Goal: Task Accomplishment & Management: Manage account settings

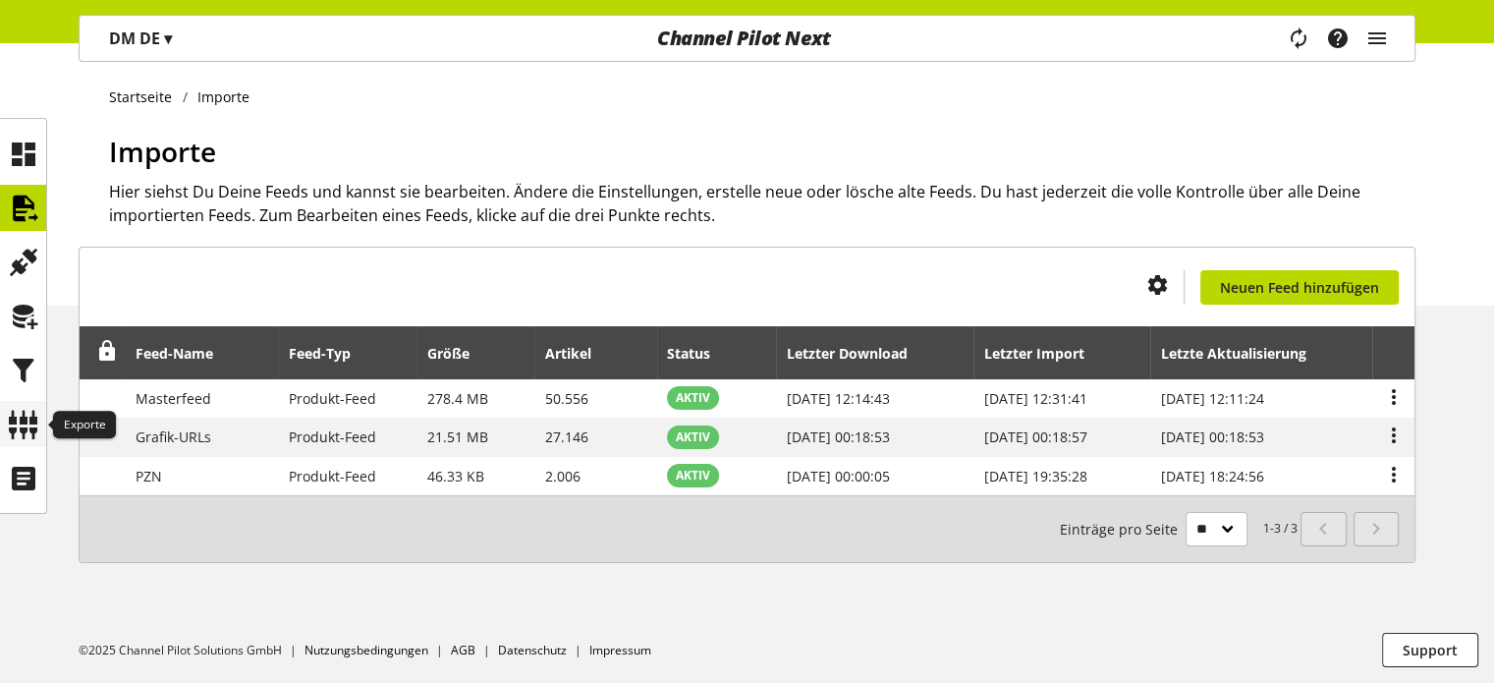
click at [15, 420] on icon at bounding box center [23, 424] width 31 height 39
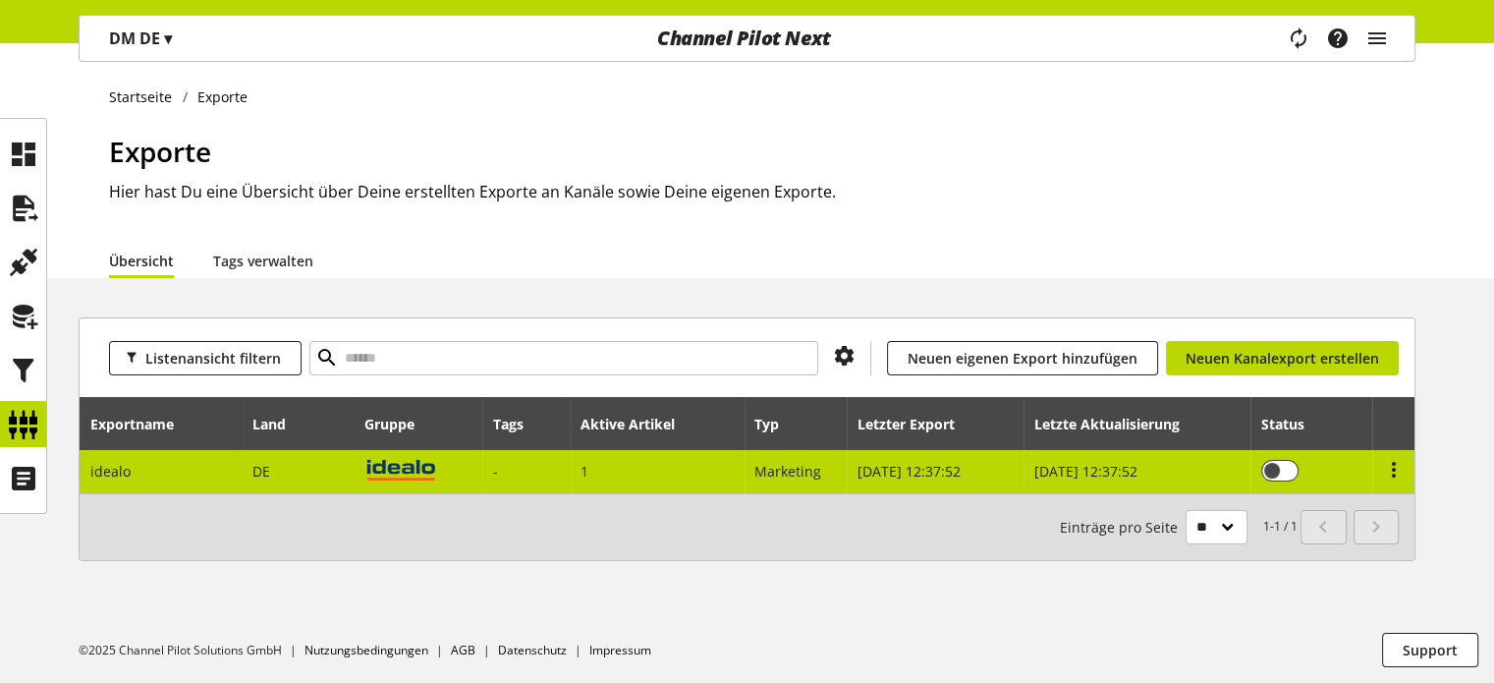
click at [339, 470] on td "DE" at bounding box center [298, 471] width 111 height 43
select select "********"
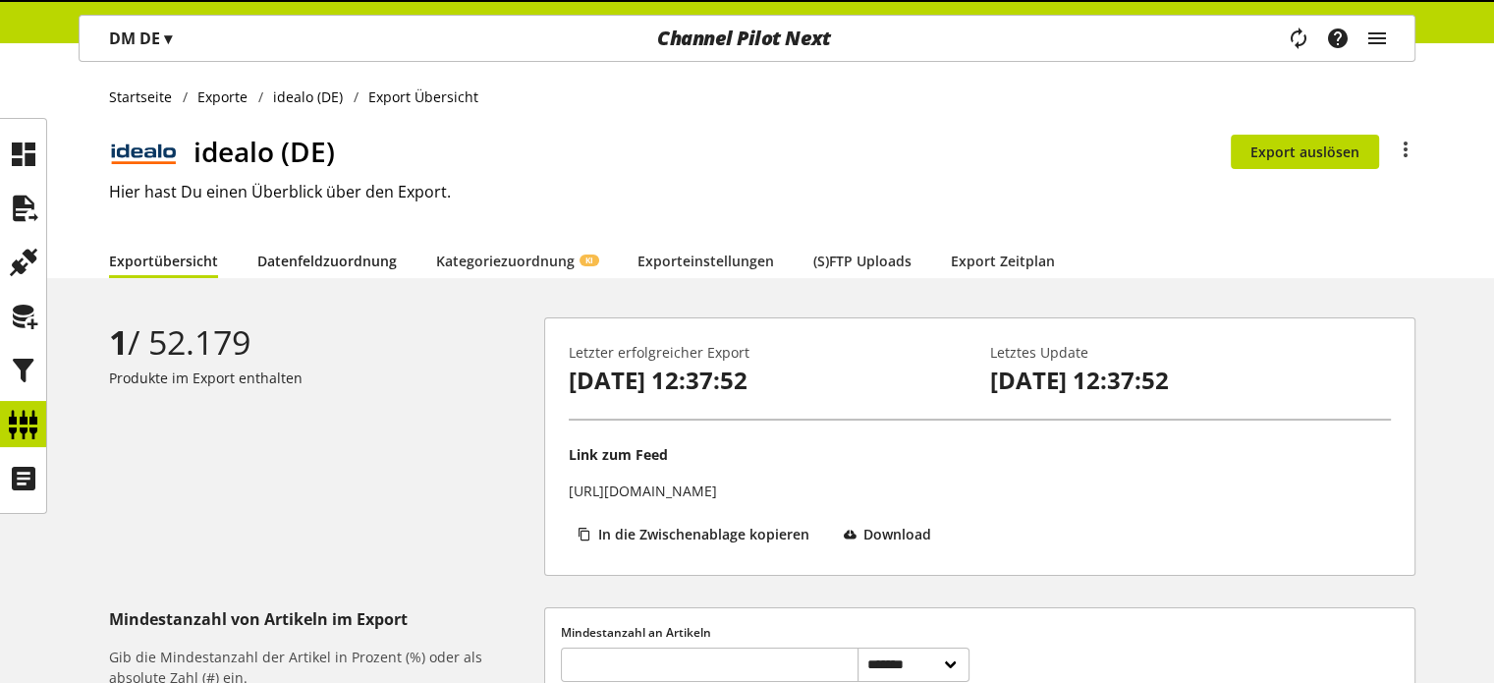
click at [338, 266] on link "Datenfeldzuordnung" at bounding box center [326, 260] width 139 height 21
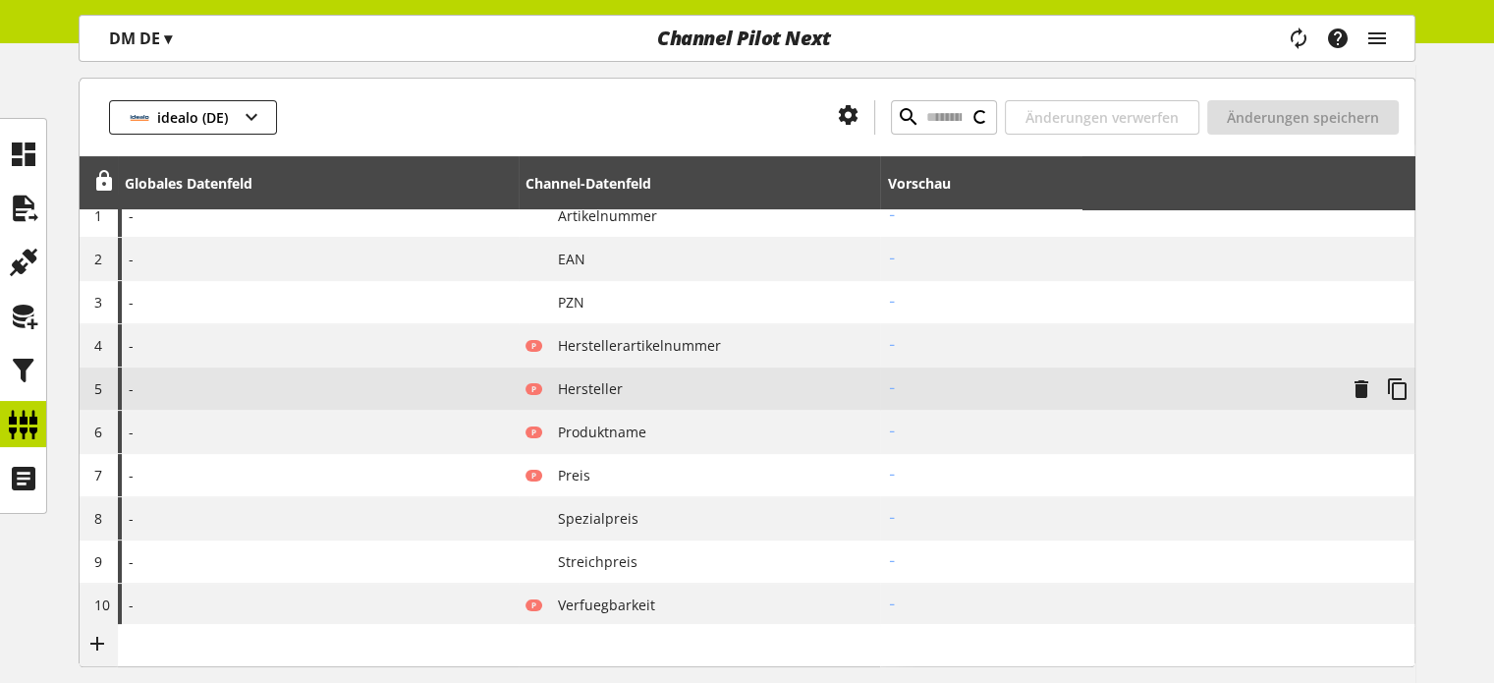
type input "**********"
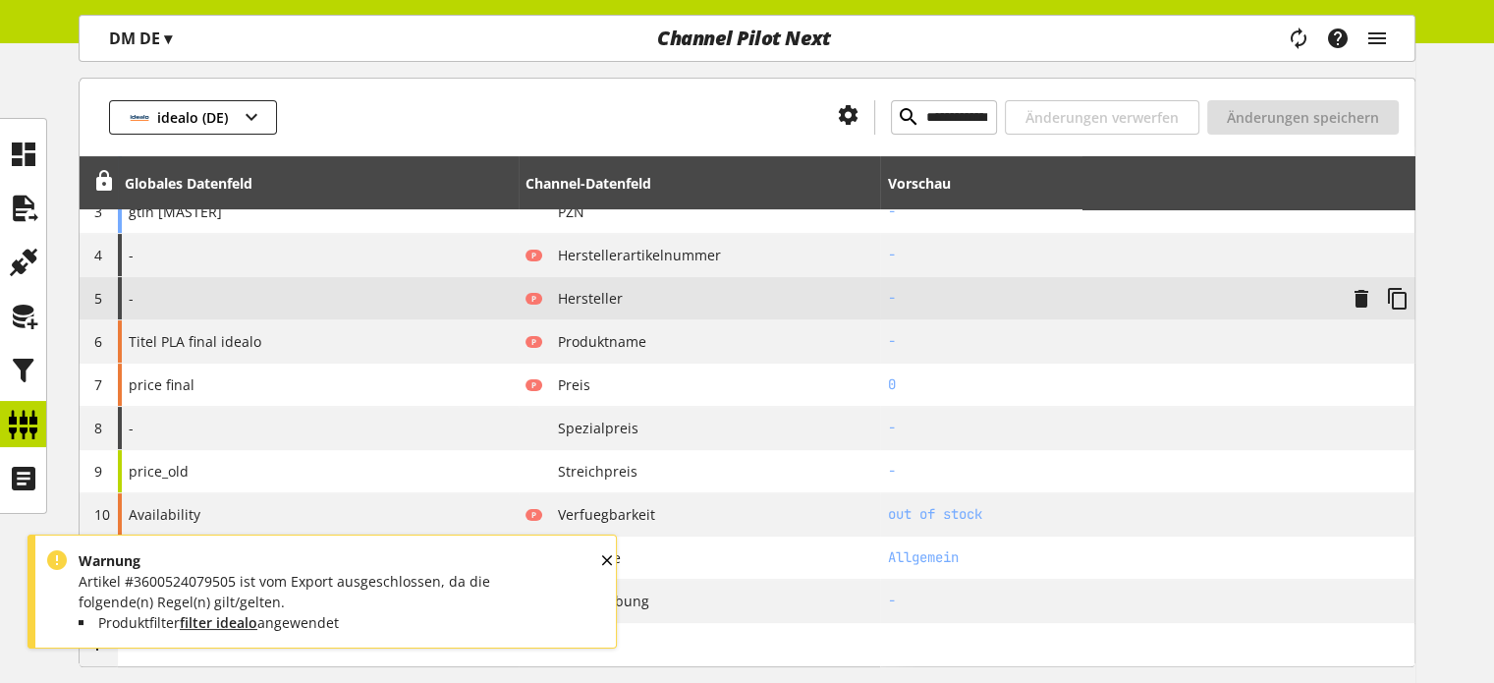
scroll to position [491, 0]
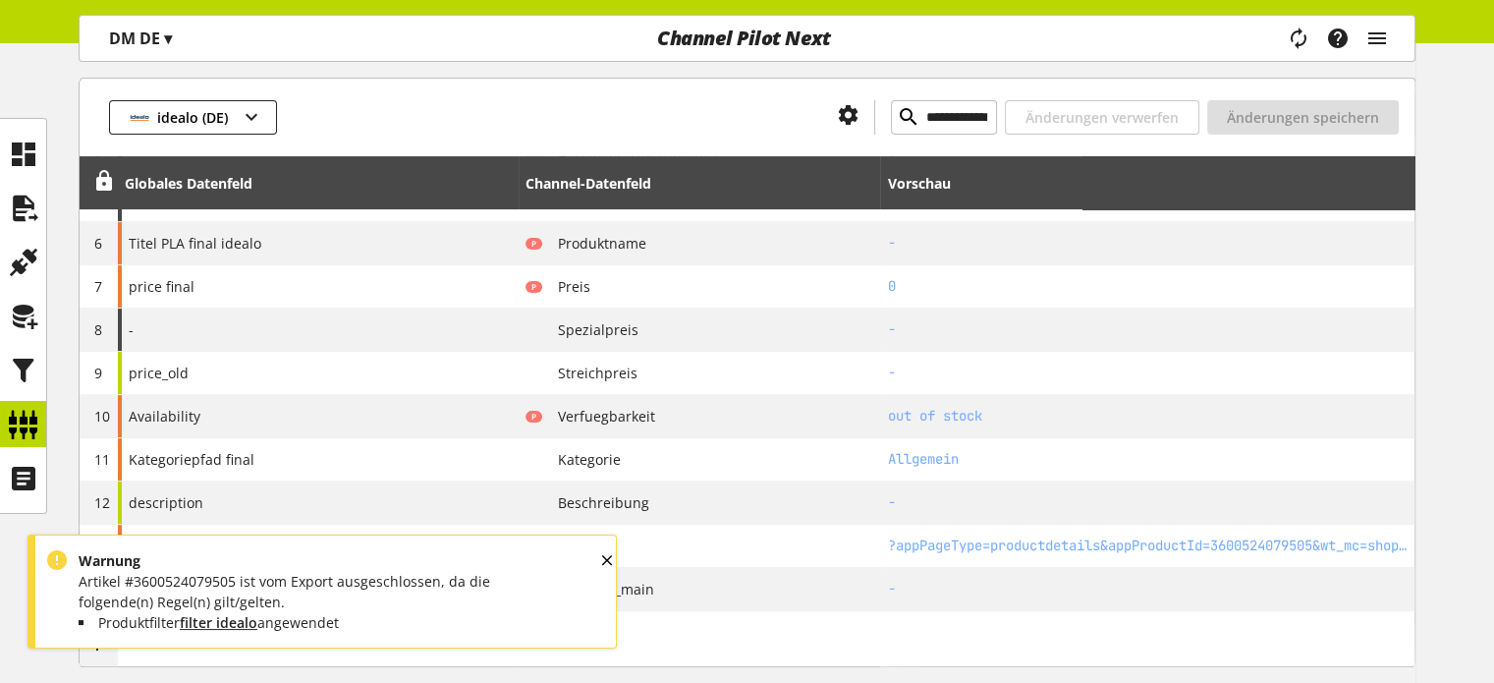
click at [604, 558] on div "OK" at bounding box center [623, 577] width 50 height 61
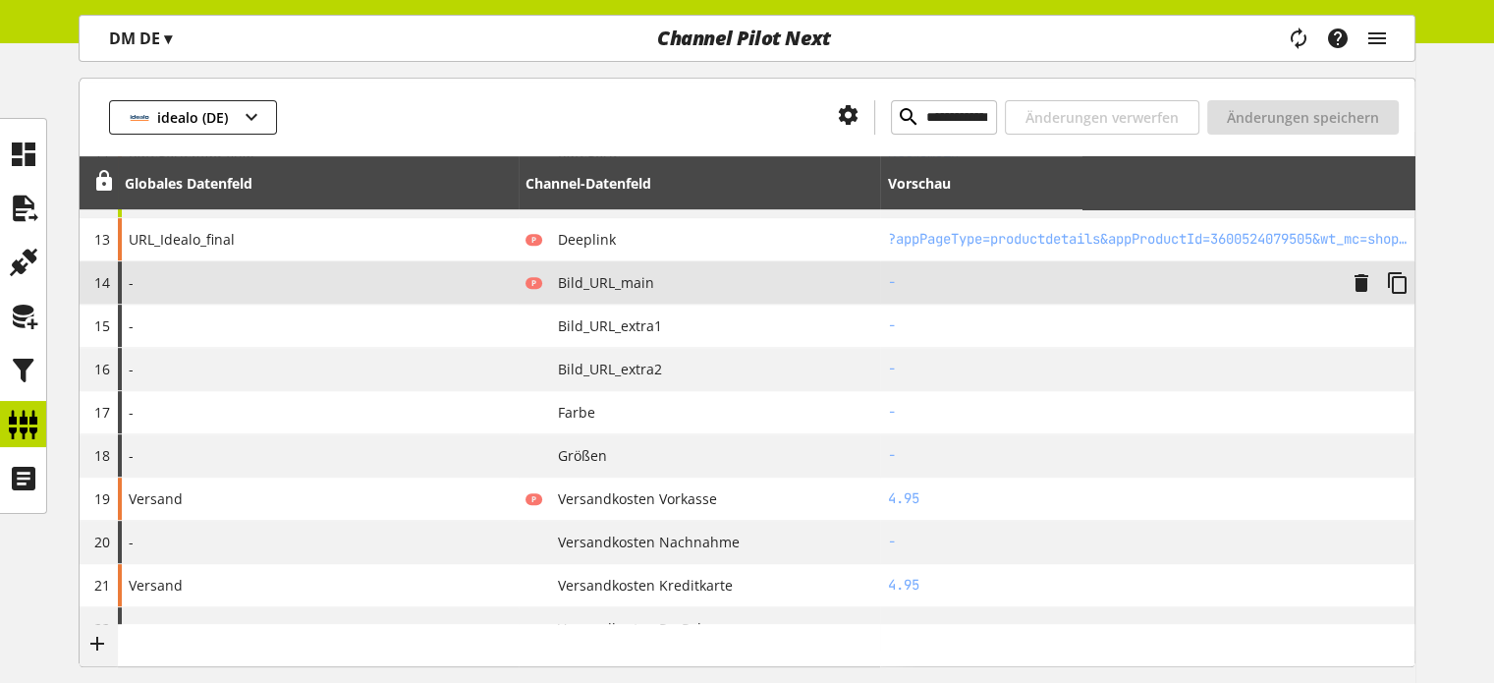
scroll to position [786, 0]
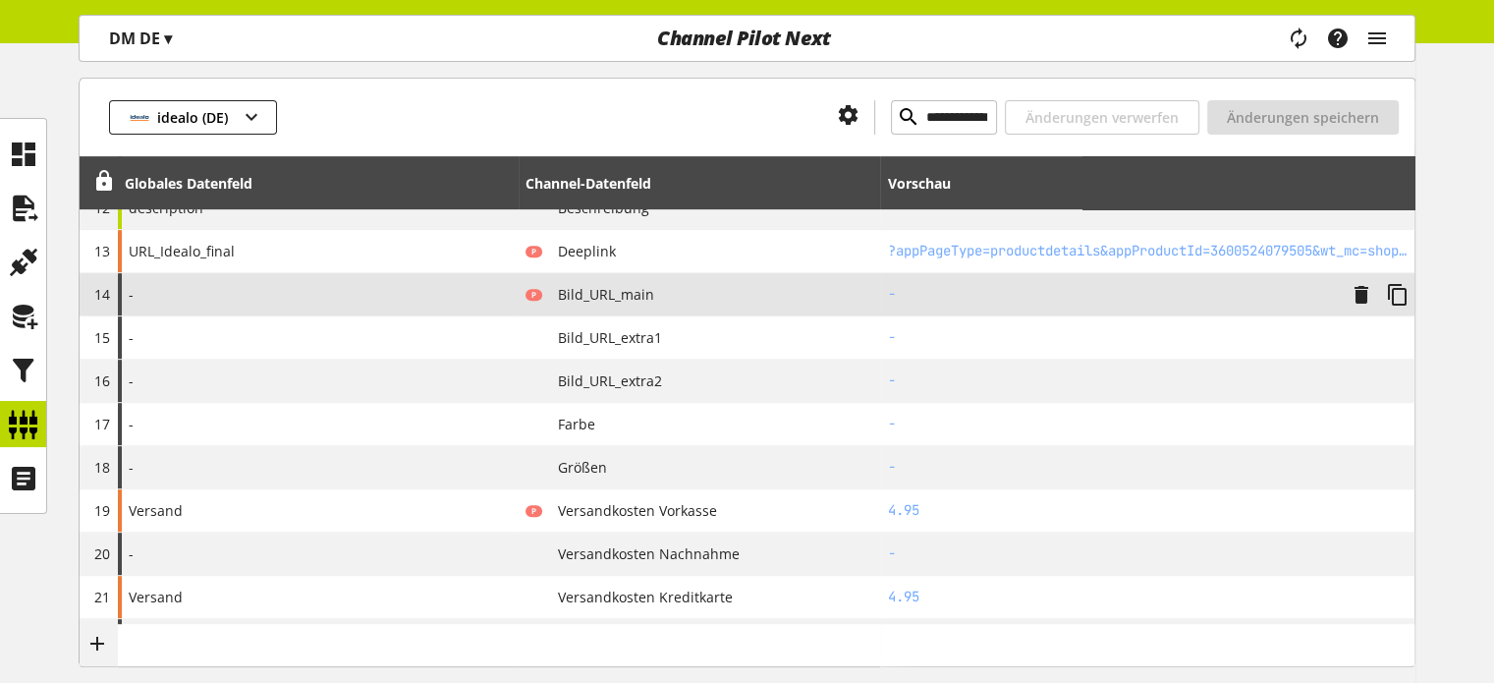
click at [478, 290] on div "-" at bounding box center [318, 294] width 401 height 42
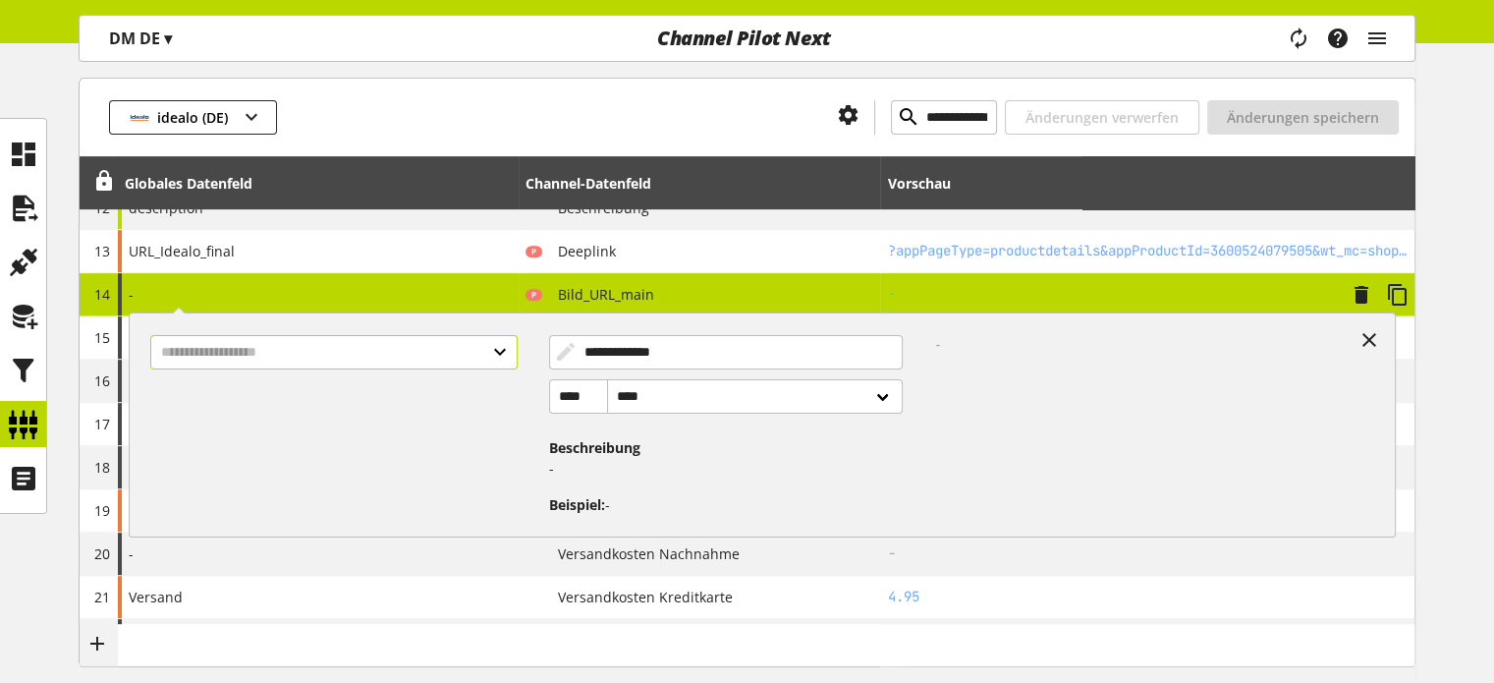
click at [423, 345] on input "text" at bounding box center [333, 352] width 366 height 34
select select "***"
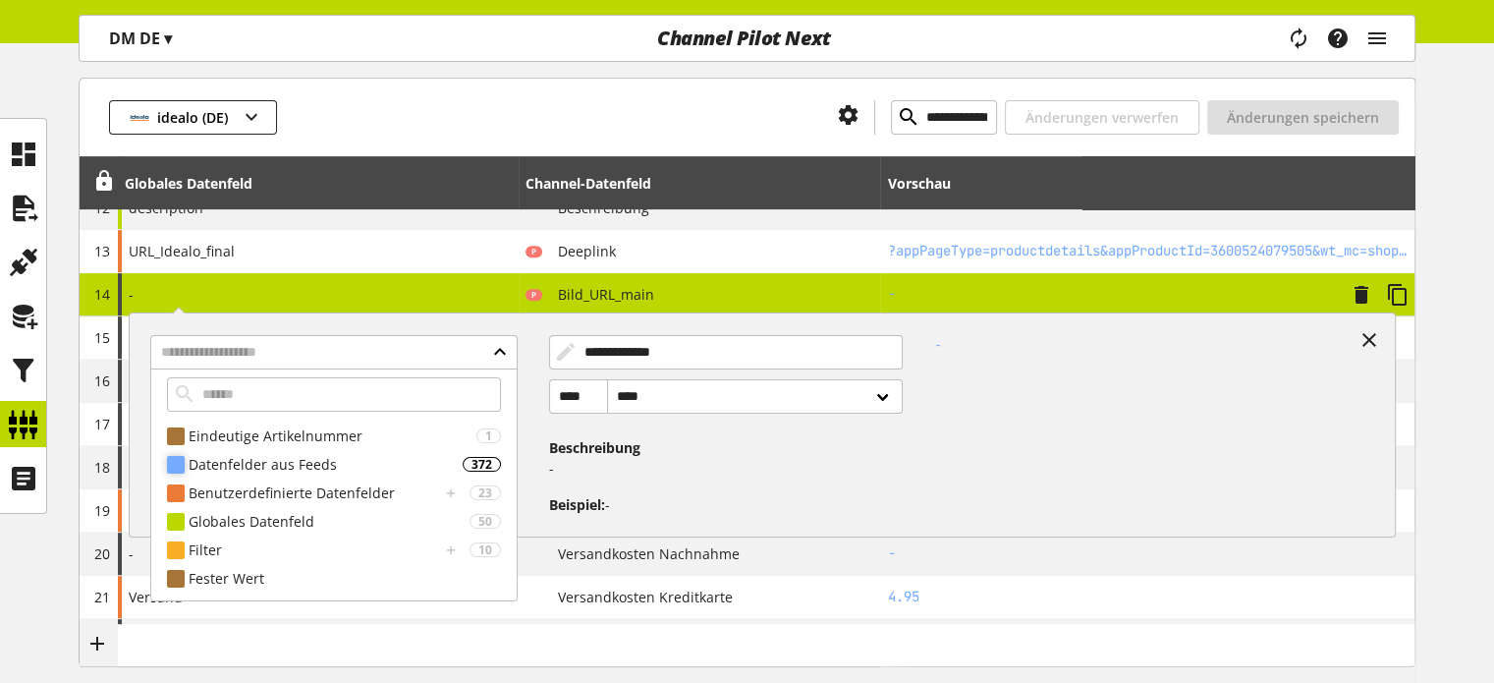
click at [324, 463] on div "Datenfelder aus Feeds" at bounding box center [326, 464] width 274 height 21
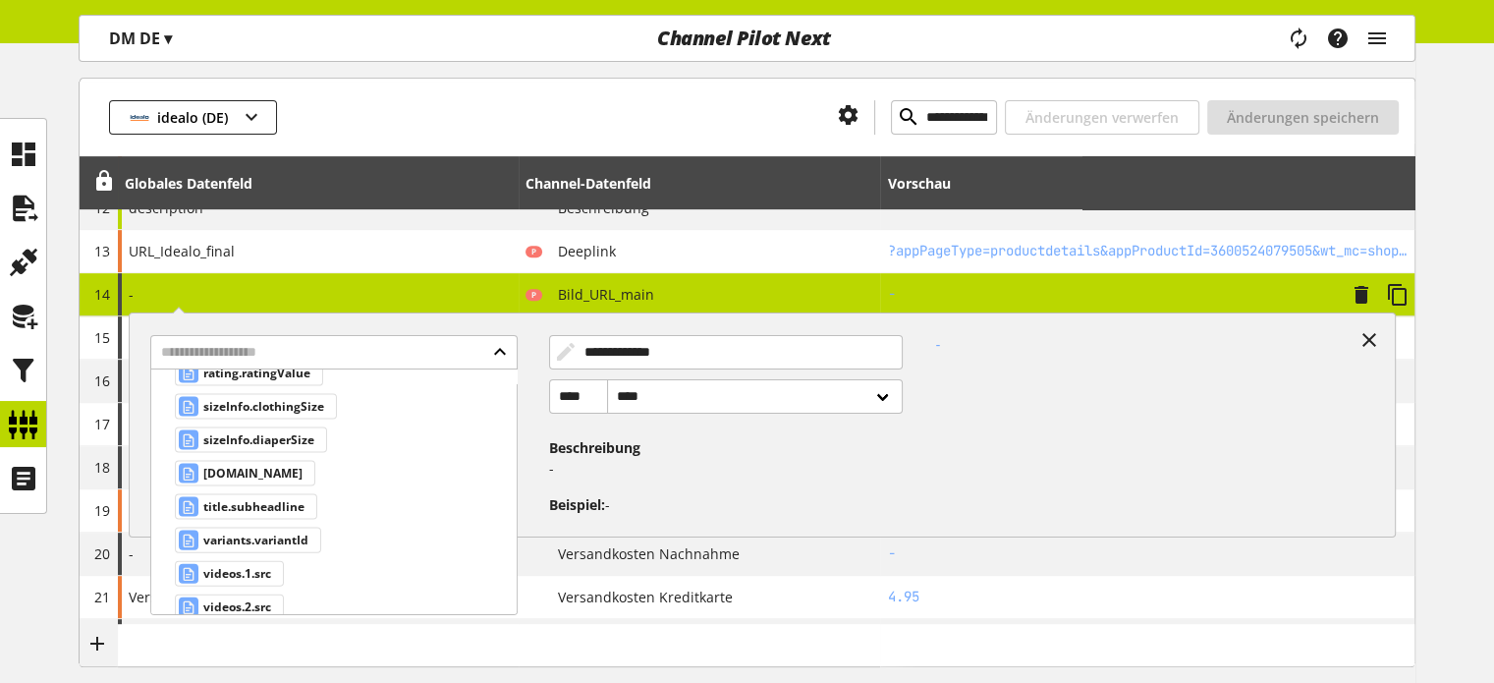
scroll to position [12118, 0]
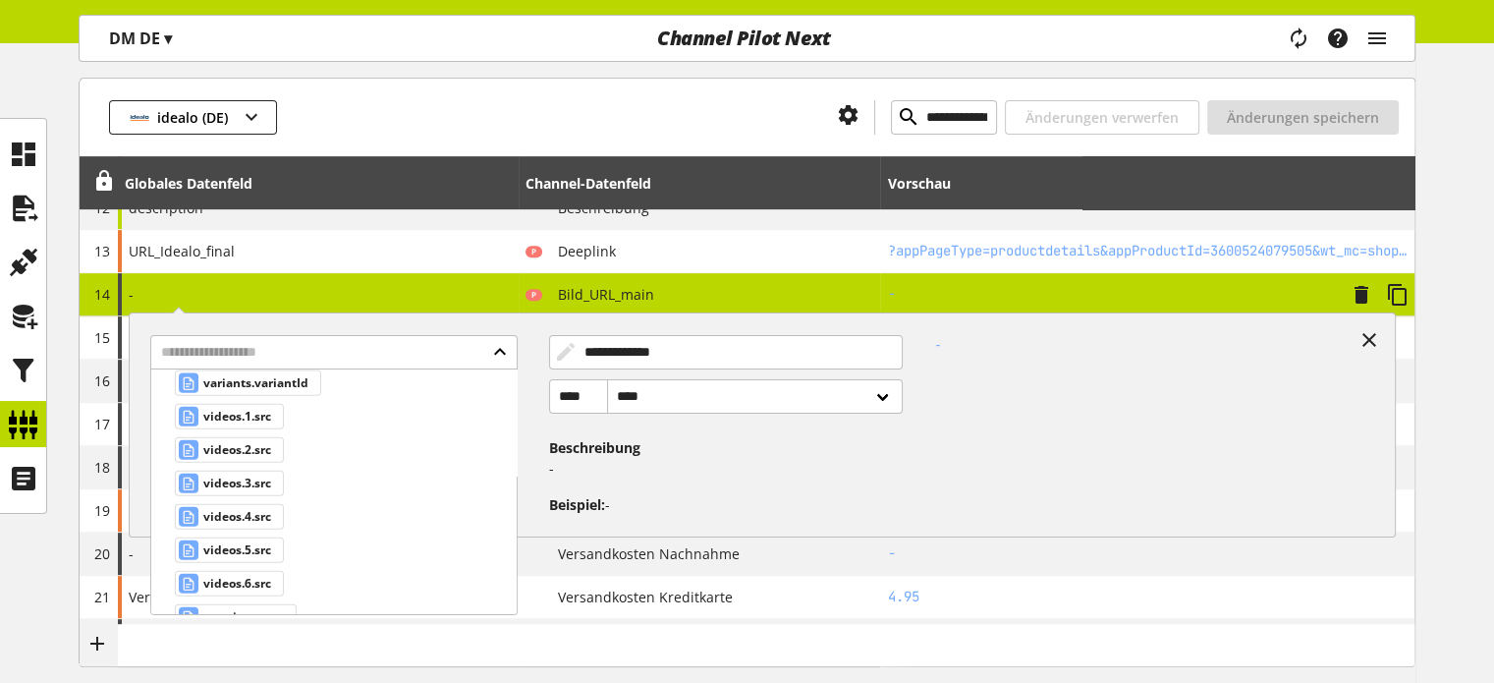
click at [322, 641] on div "Benutzerdefinierte Datenfelder" at bounding box center [314, 651] width 251 height 21
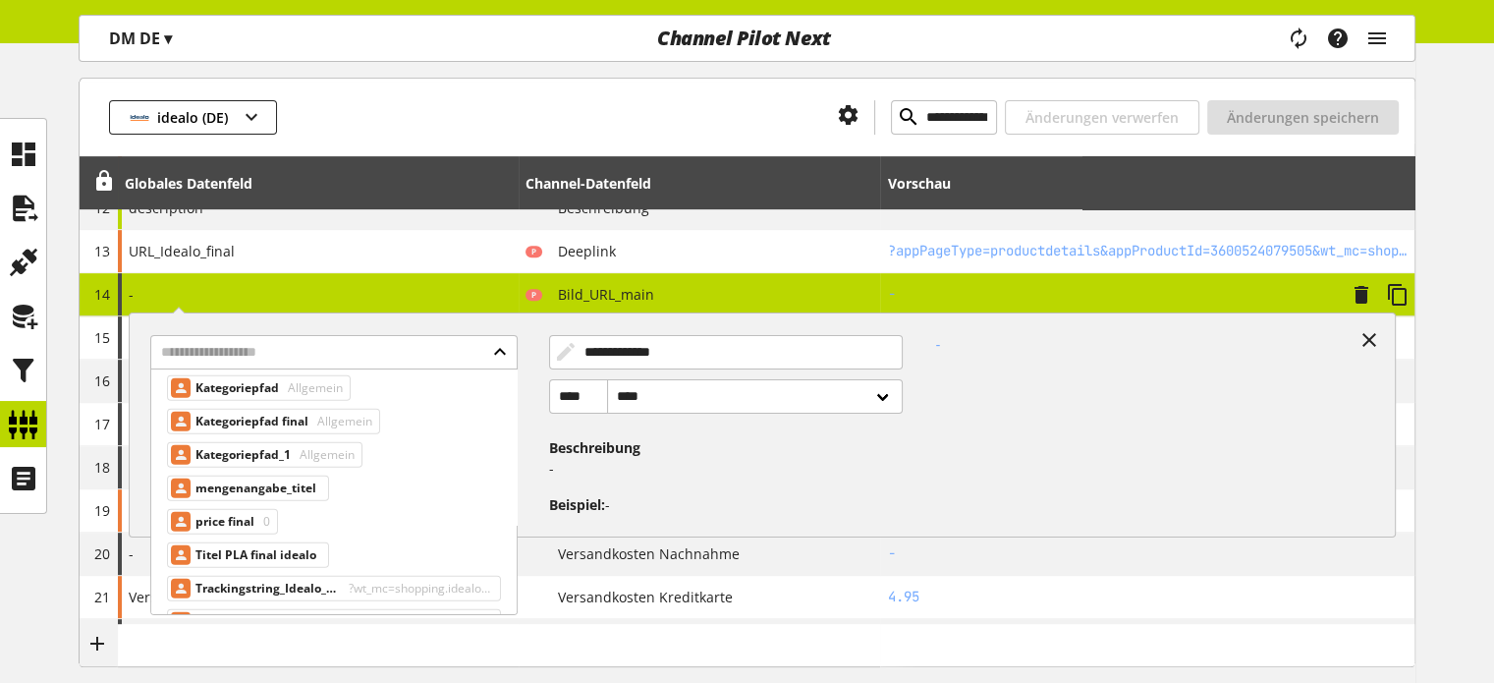
scroll to position [12885, 0]
click at [315, 679] on div "Globales Datenfeld" at bounding box center [329, 689] width 281 height 21
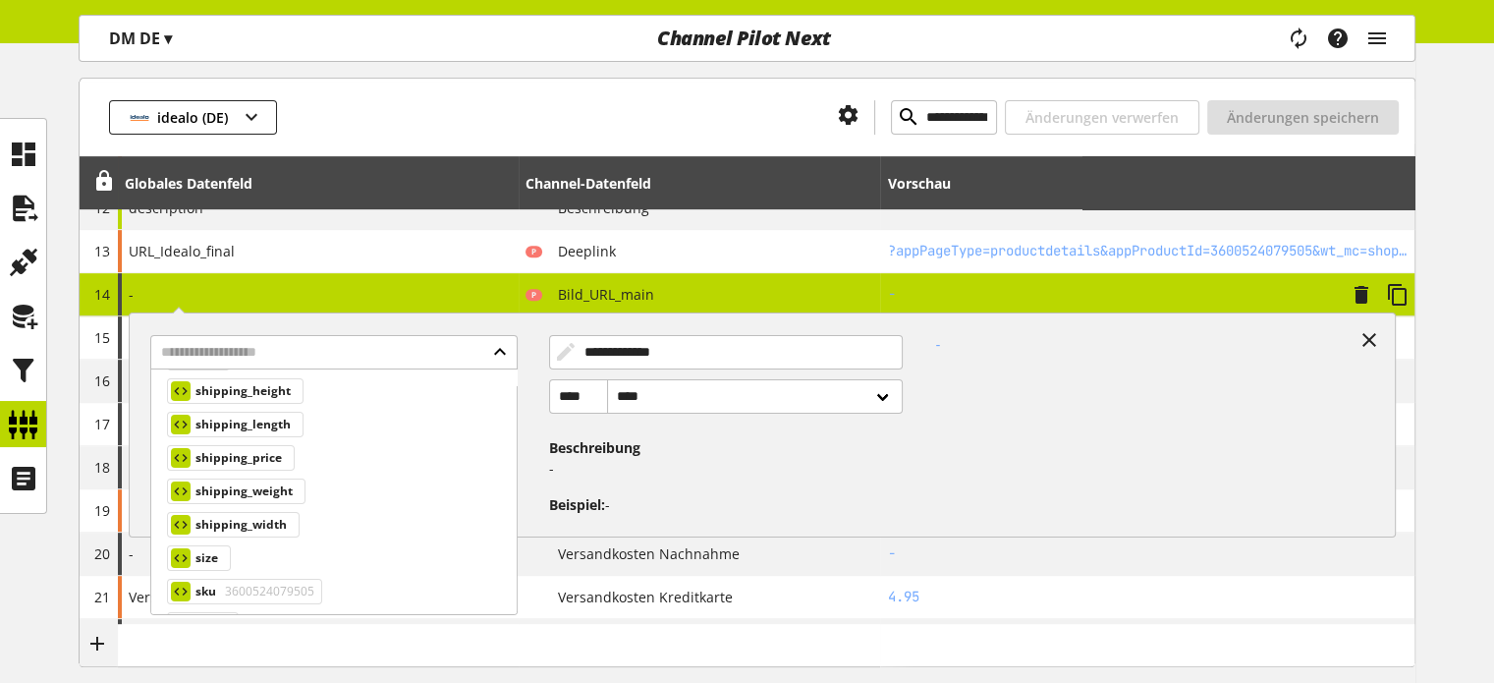
scroll to position [14543, 0]
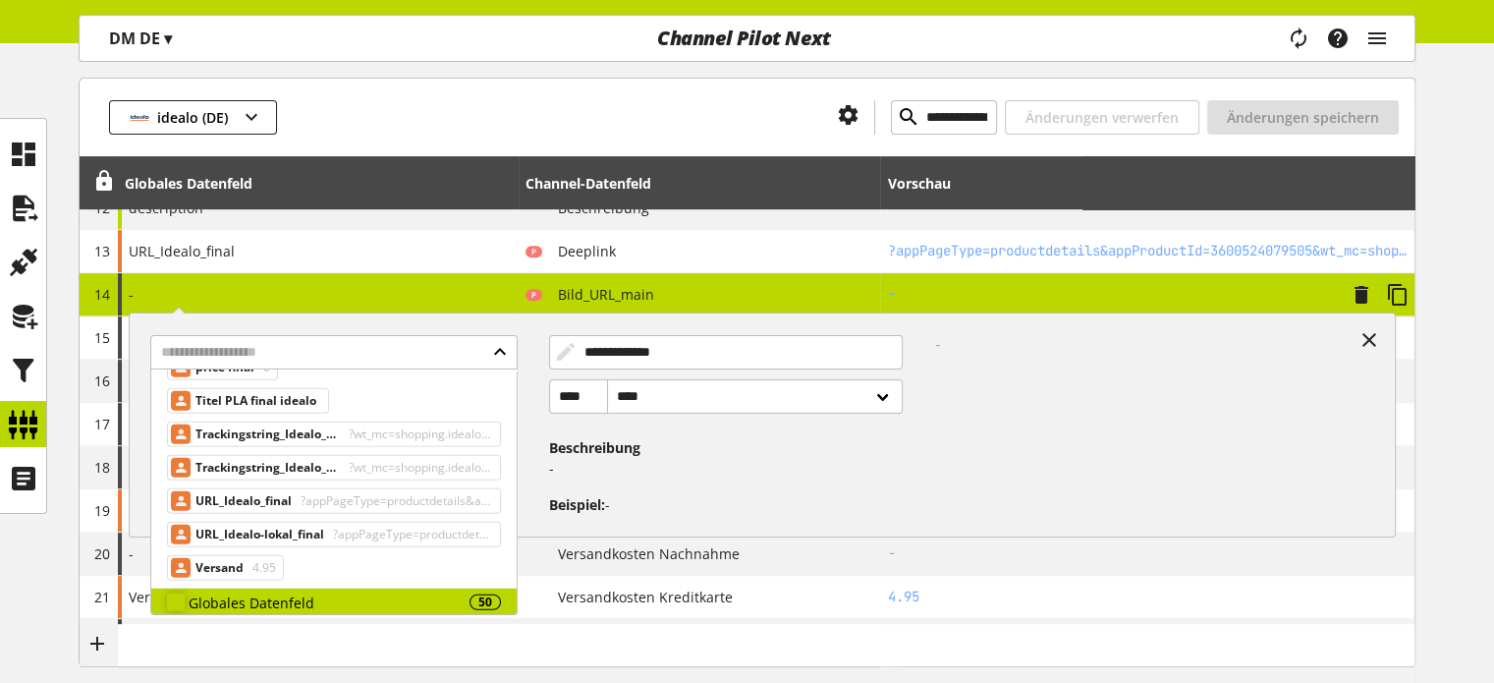
click at [263, 592] on div "Globales Datenfeld" at bounding box center [329, 602] width 281 height 21
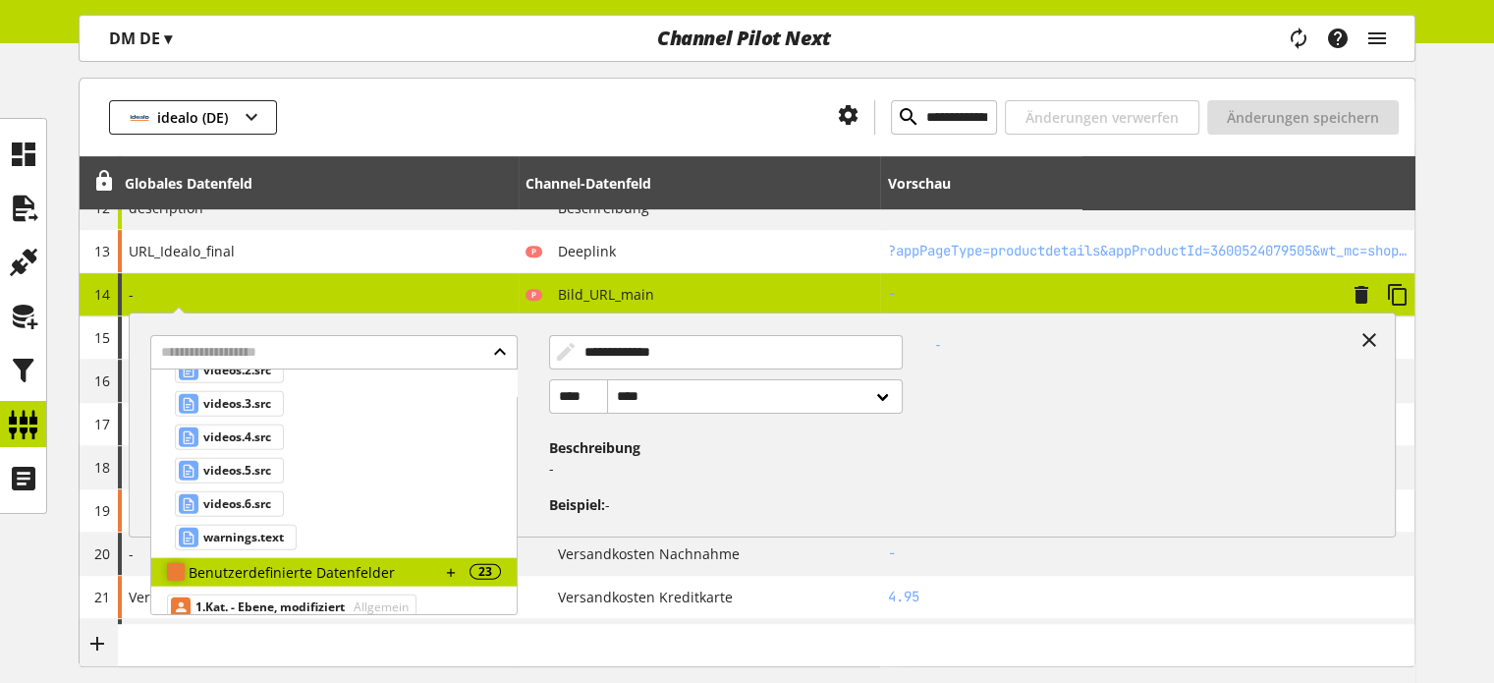
click at [307, 562] on div "Benutzerdefinierte Datenfelder" at bounding box center [314, 572] width 251 height 21
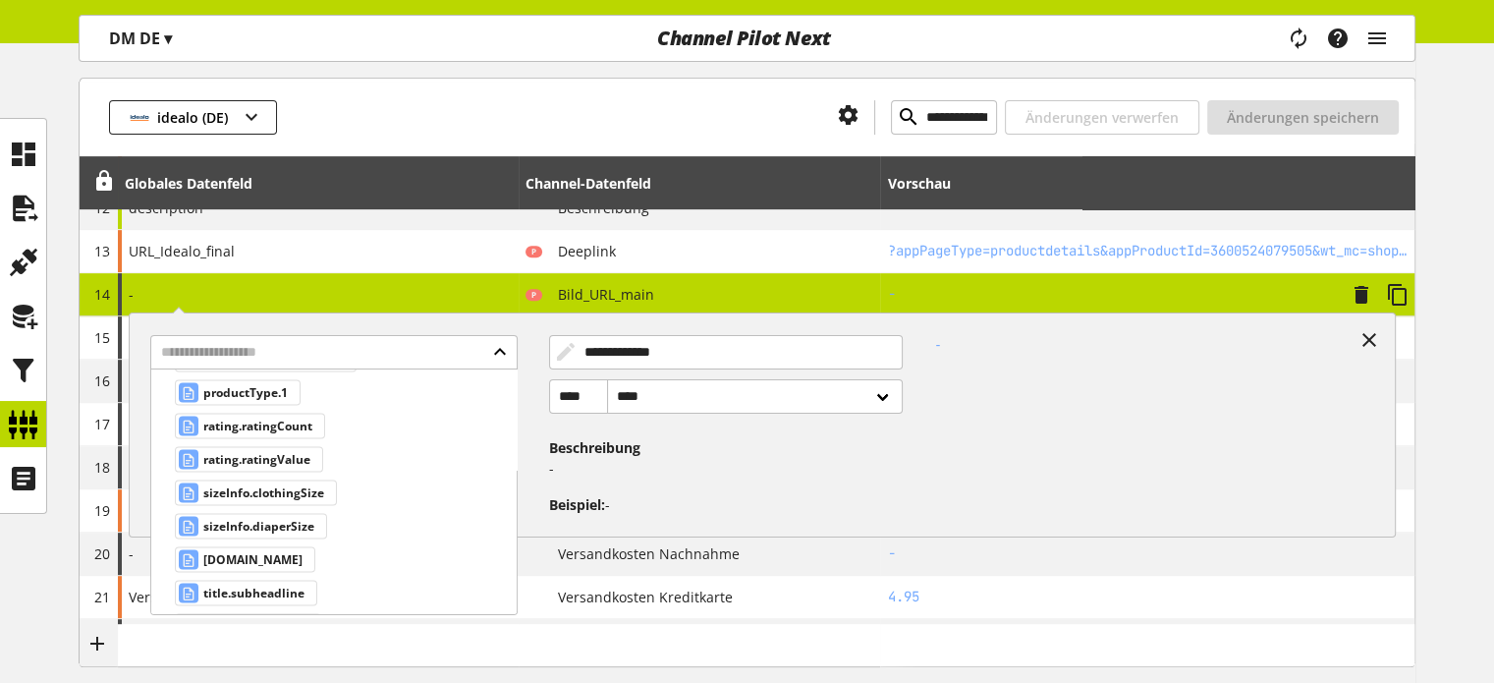
scroll to position [11921, 0]
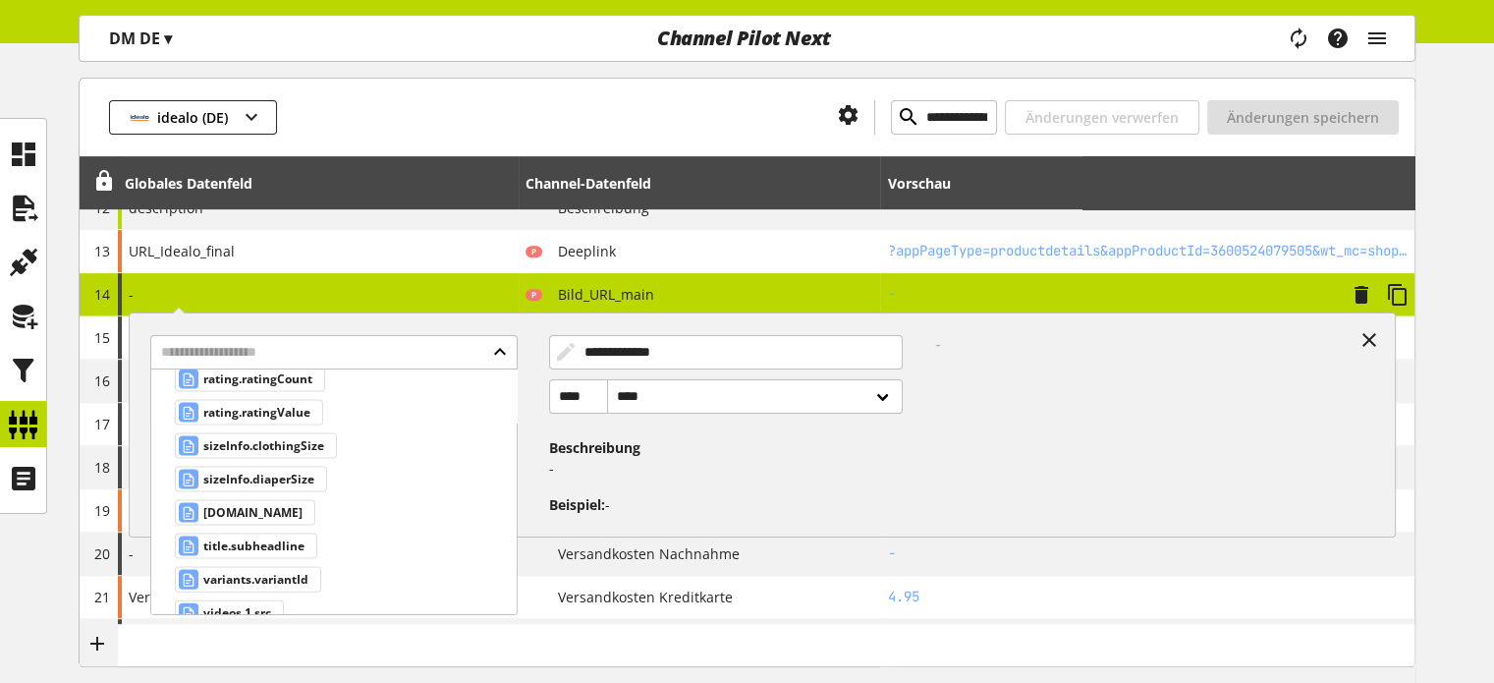
click at [912, 478] on div "-" at bounding box center [1146, 417] width 487 height 196
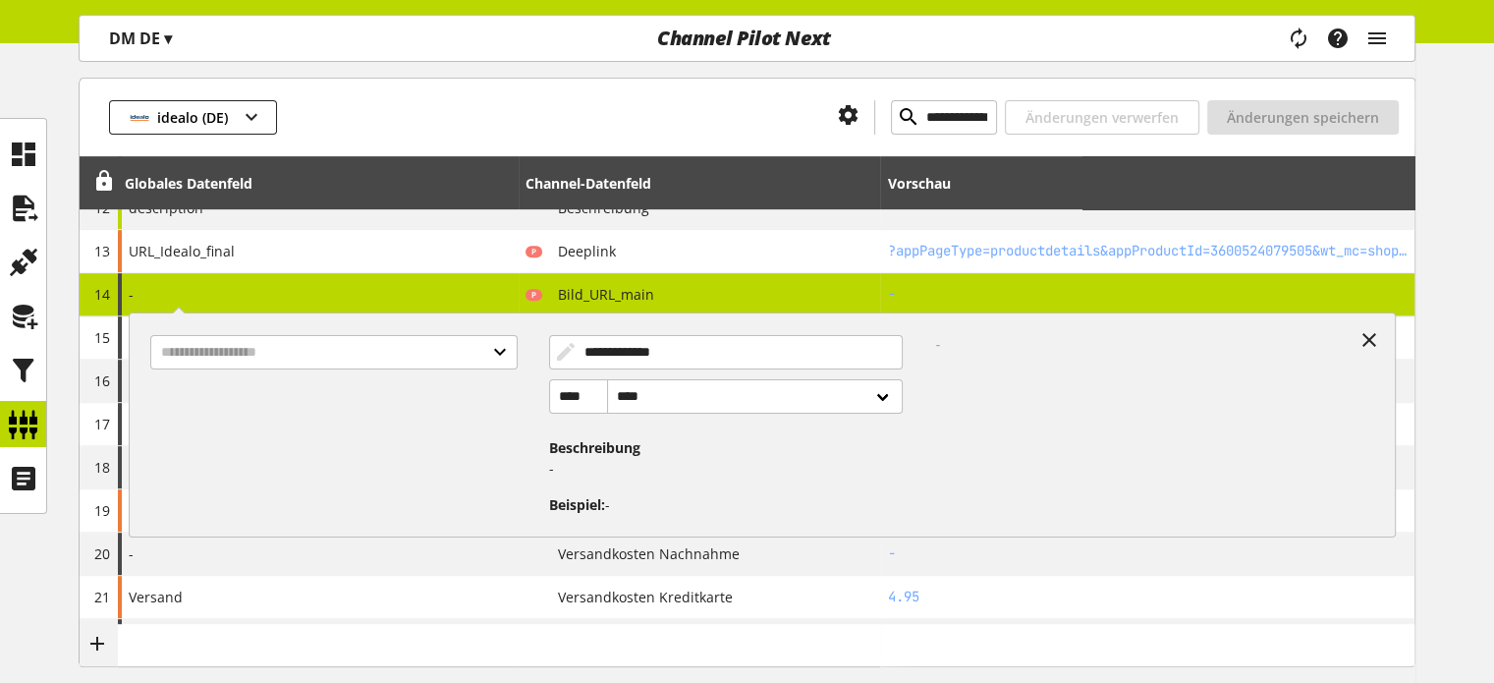
scroll to position [780, 0]
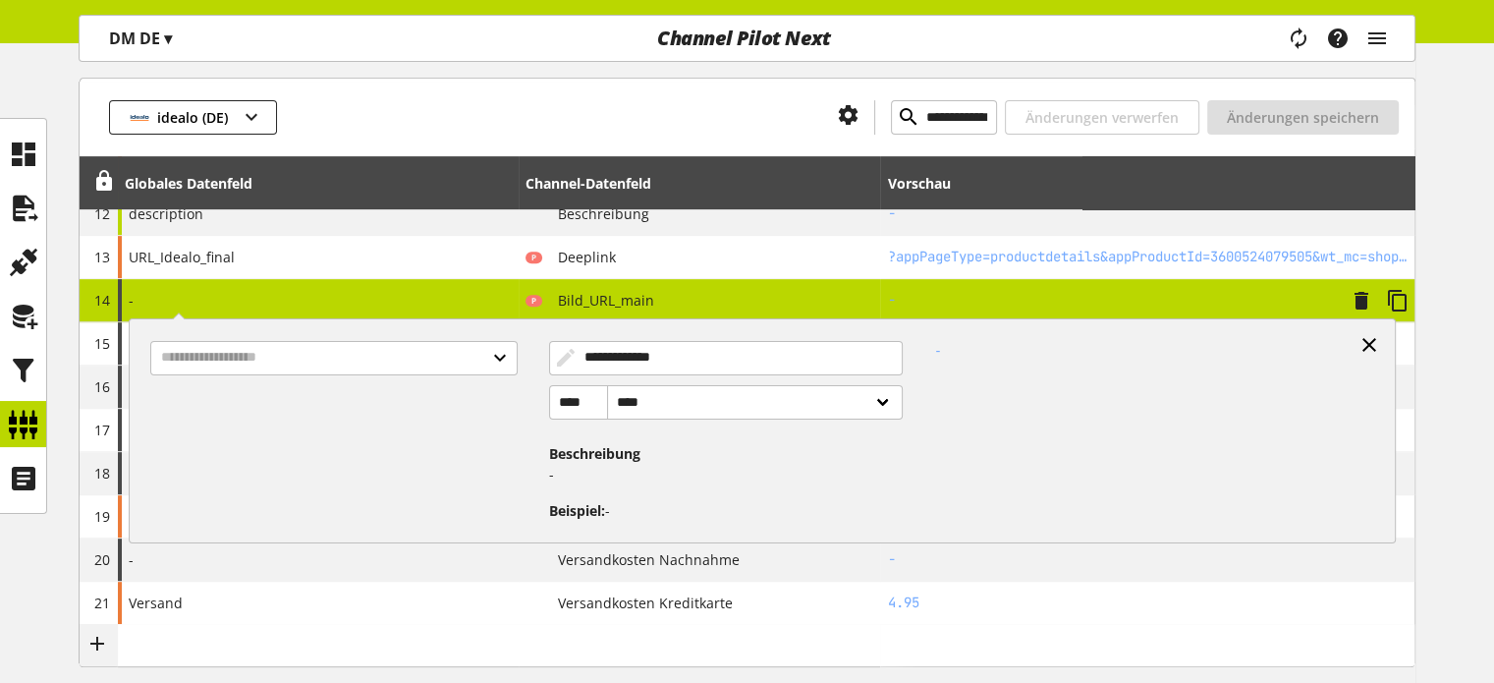
click at [1362, 342] on icon at bounding box center [1370, 344] width 24 height 35
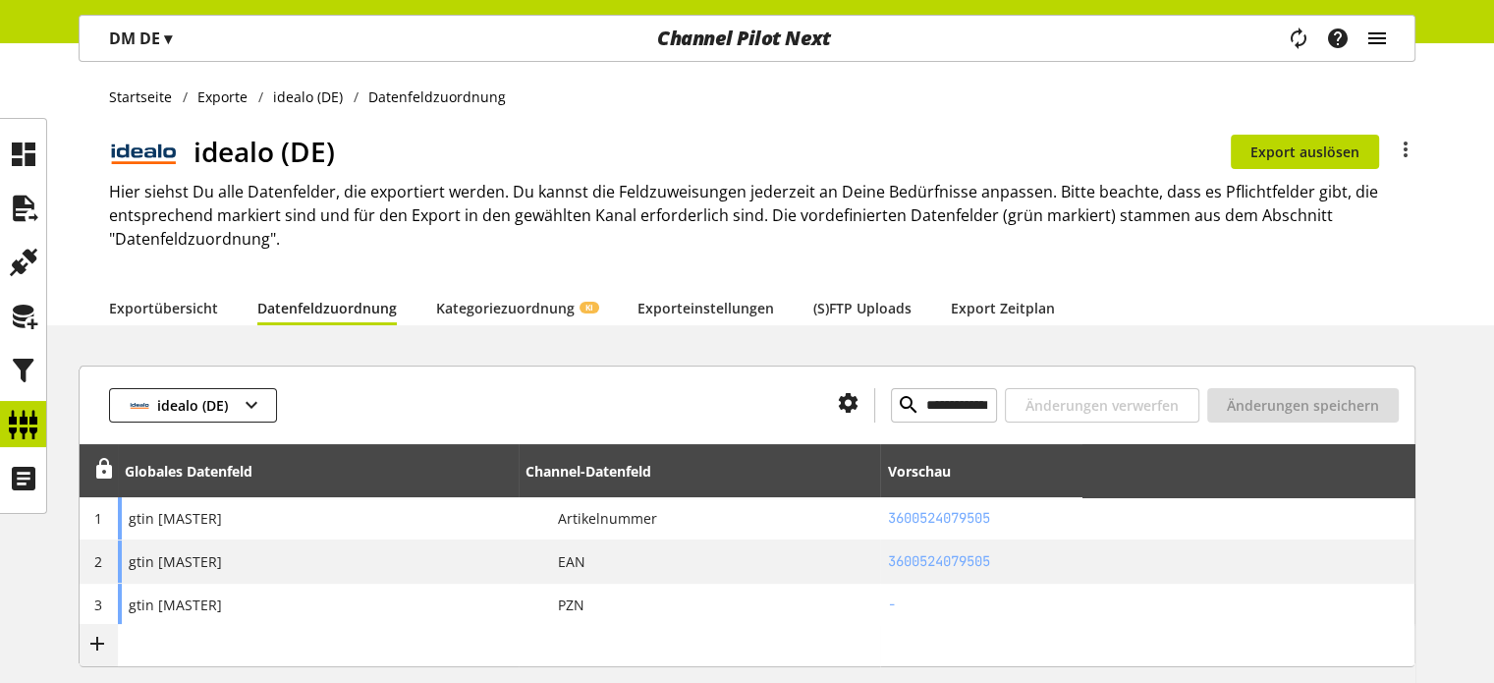
click at [1386, 36] on icon "main navigation" at bounding box center [1377, 38] width 24 height 35
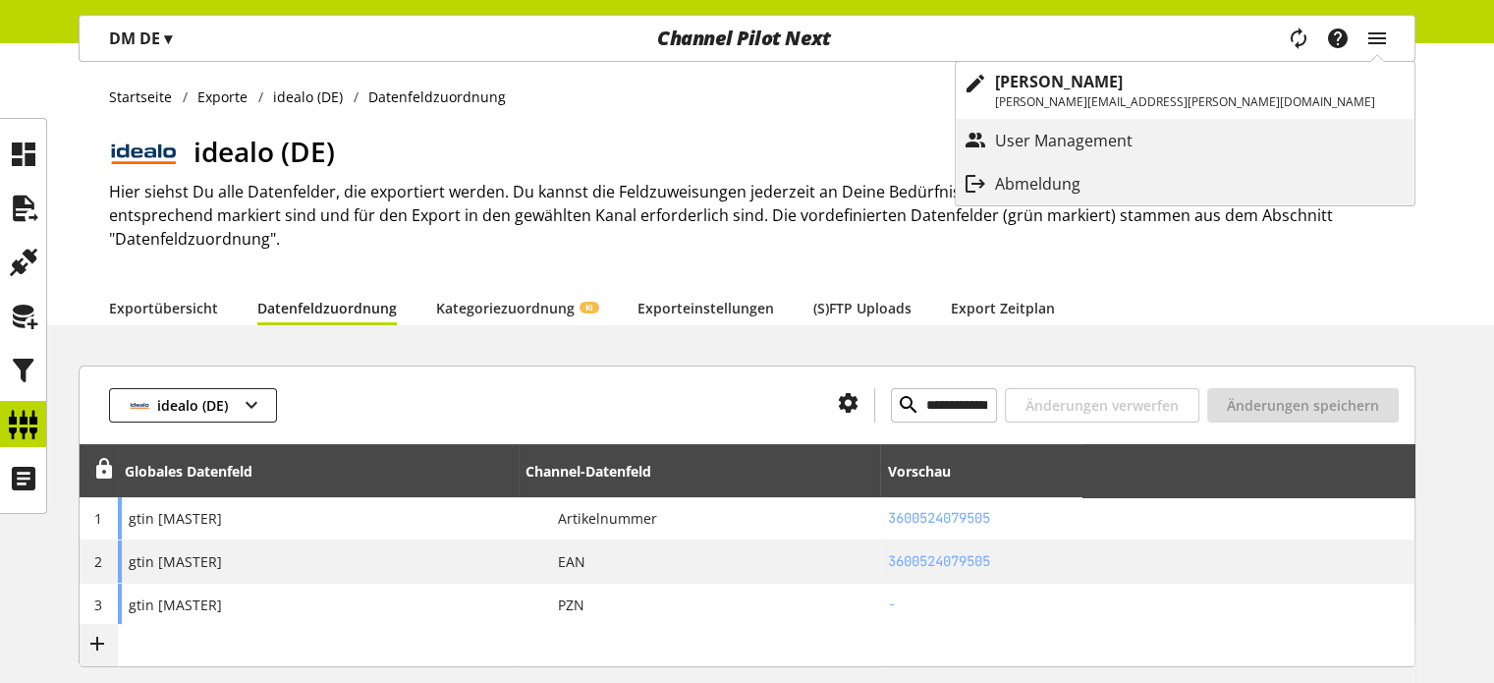
click at [1120, 173] on p "Abmeldung" at bounding box center [1057, 184] width 125 height 24
